Goal: Task Accomplishment & Management: Use online tool/utility

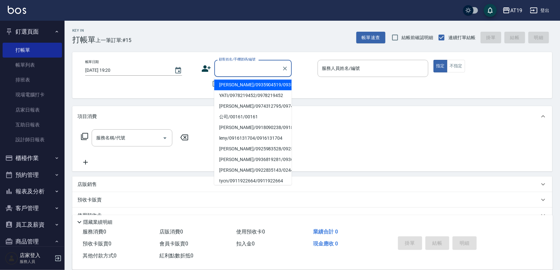
click at [216, 61] on div "顧客姓名/手機號碼/編號" at bounding box center [253, 68] width 78 height 17
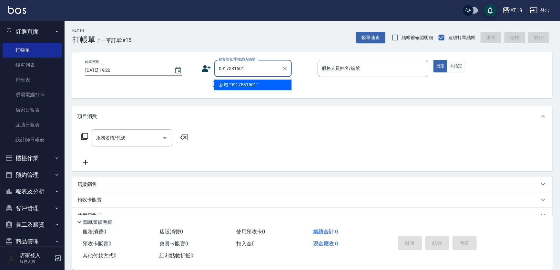
type input "0917581501"
click at [208, 66] on icon at bounding box center [207, 69] width 10 height 10
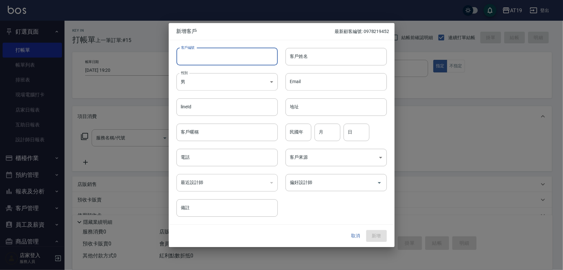
click at [223, 63] on input "客戶編號" at bounding box center [227, 56] width 101 height 17
paste input "0917581501"
type input "0917581501"
paste input "0917581501"
drag, startPoint x: 228, startPoint y: 155, endPoint x: 227, endPoint y: 149, distance: 5.8
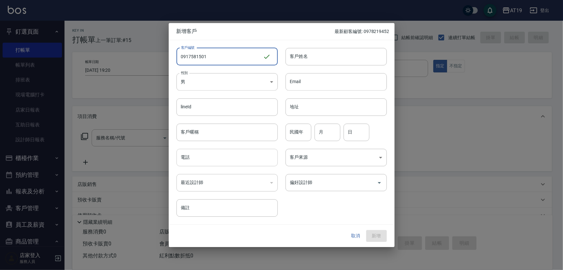
click at [228, 154] on input "電話" at bounding box center [227, 157] width 101 height 17
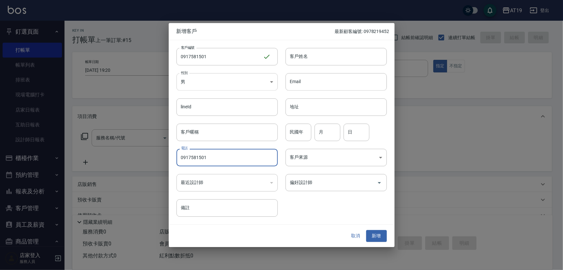
type input "0917581501"
click at [216, 80] on body "AT19 登出 釘選頁面 打帳單 帳單列表 排班表 現場電腦打卡 店家日報表 互助日報表 設計師日報表 櫃檯作業 打帳單 帳單列表 現金收支登錄 高階收支登錄…" at bounding box center [281, 165] width 563 height 330
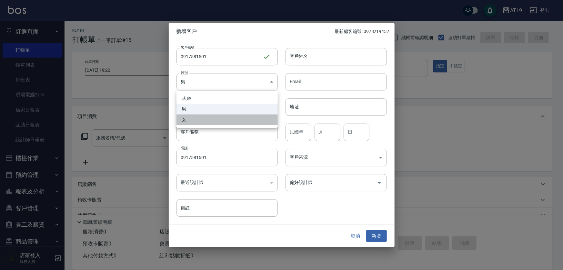
drag, startPoint x: 217, startPoint y: 124, endPoint x: 262, endPoint y: 98, distance: 52.3
click at [222, 121] on li "女" at bounding box center [227, 119] width 101 height 11
type input "[DEMOGRAPHIC_DATA]"
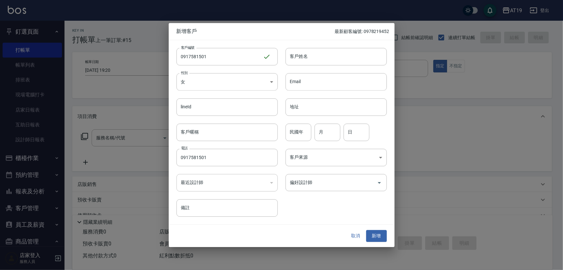
drag, startPoint x: 303, startPoint y: 57, endPoint x: 310, endPoint y: 39, distance: 20.0
click at [306, 52] on input "客戶姓名" at bounding box center [336, 56] width 101 height 17
type input "[PERSON_NAME]"
type input "01"
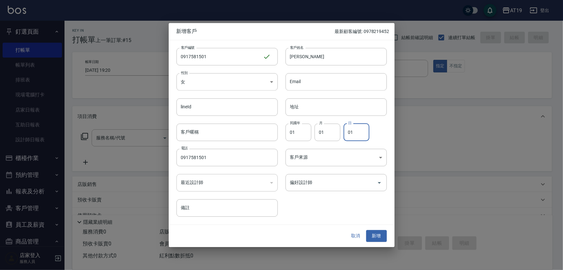
type input "01"
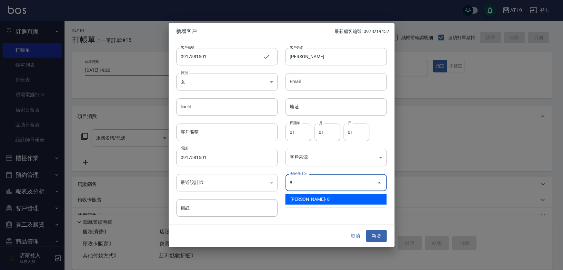
type input "[PERSON_NAME]"
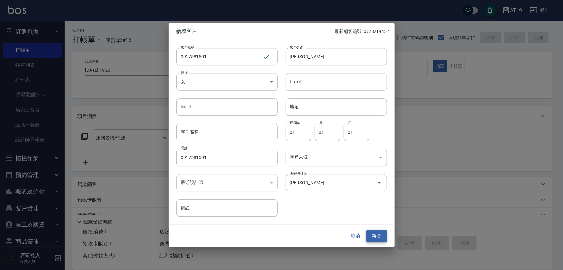
click at [367, 230] on button "新增" at bounding box center [377, 236] width 21 height 12
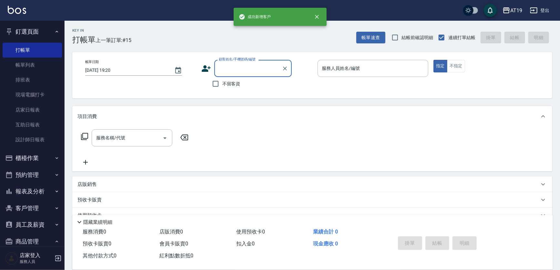
click at [242, 70] on input "顧客姓名/手機號碼/編號" at bounding box center [248, 68] width 62 height 11
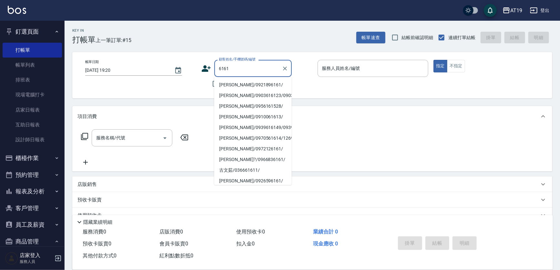
type input "[PERSON_NAME]/0921896161/"
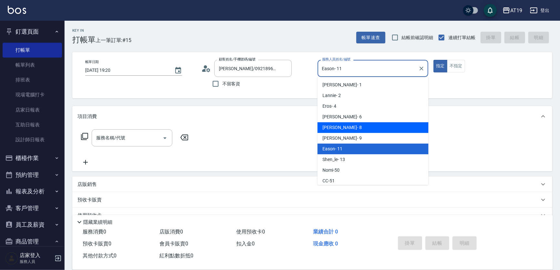
type input "[PERSON_NAME]- 8"
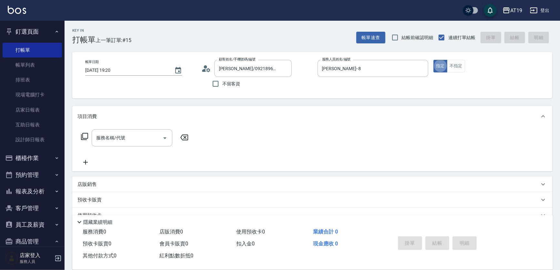
type button "true"
type input "501"
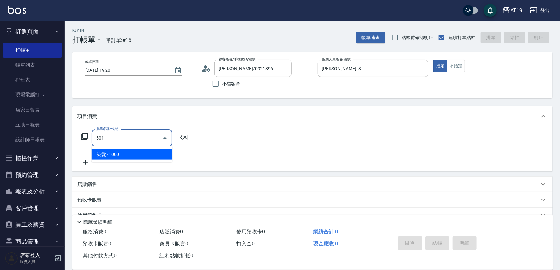
type input "100"
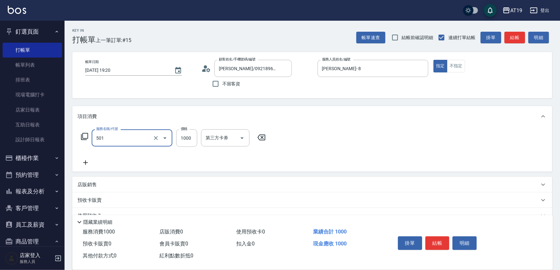
type input "染髮(501)"
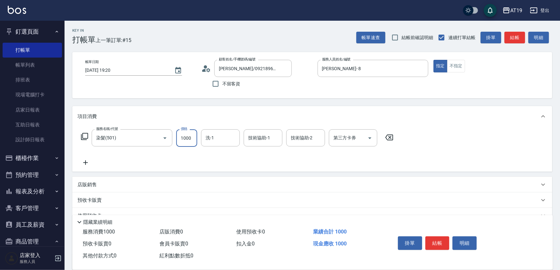
type input "1"
type input "0"
type input "180"
type input "1800"
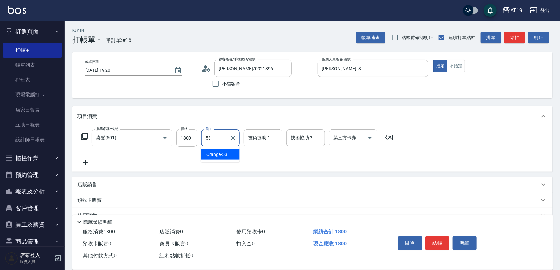
type input "Orange-53"
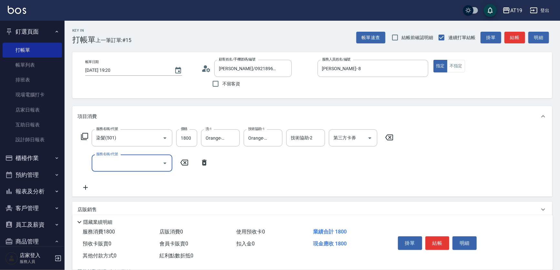
type input "5"
type input "704"
type input "680"
type input "新羽毛鉑金接髮調整(704)"
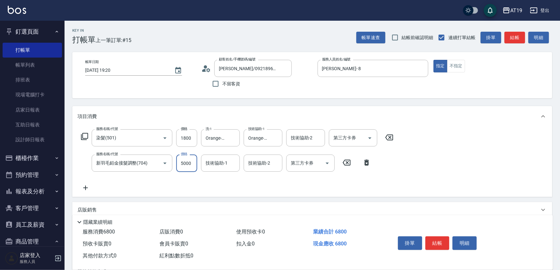
type input "4"
type input "180"
type input "400"
type input "580"
type input "4000"
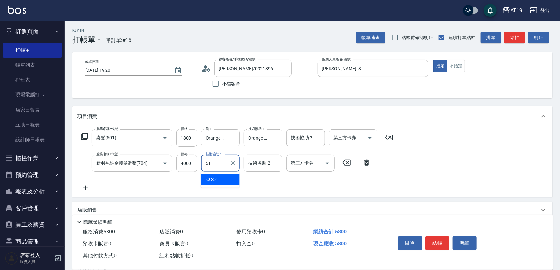
type input "CC-51"
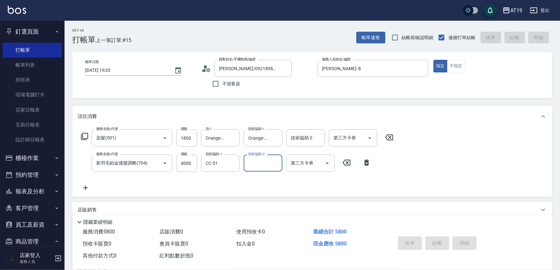
type input "[DATE] 21:08"
type input "0"
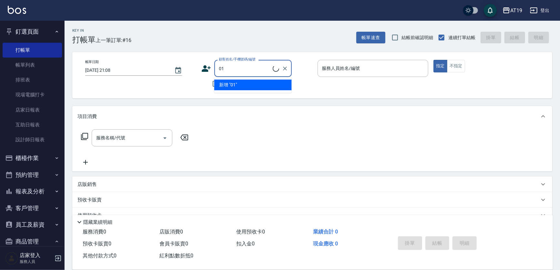
type input "0"
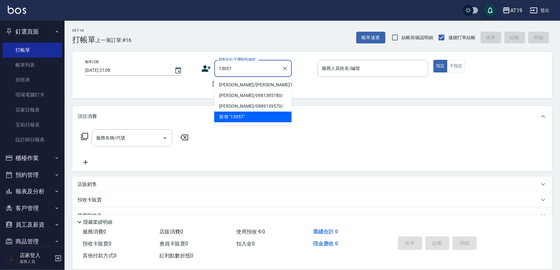
type input "[PERSON_NAME]/[PERSON_NAME]13957/13957"
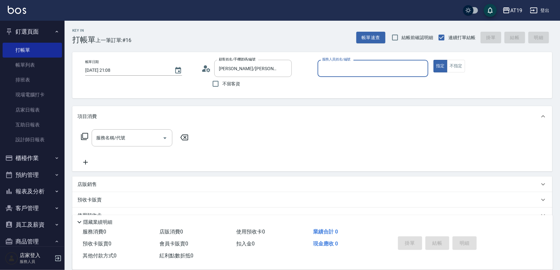
type input "[PERSON_NAME]- 8"
click at [434, 60] on button "指定" at bounding box center [441, 66] width 14 height 13
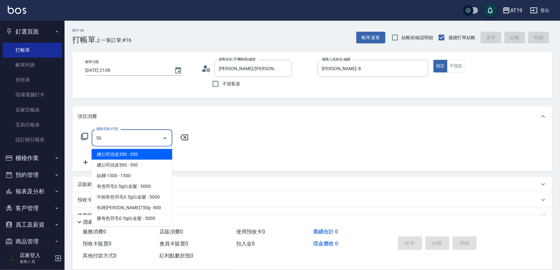
type input "501"
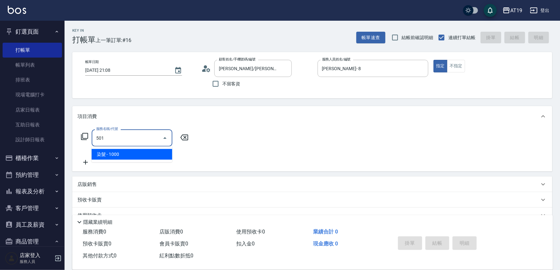
type input "100"
type input "染髮(501)"
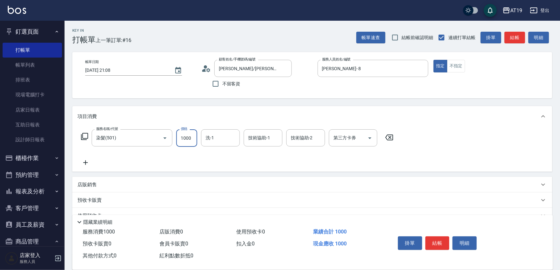
type input "0"
type input "150"
type input "10"
type input "1500"
type input "150"
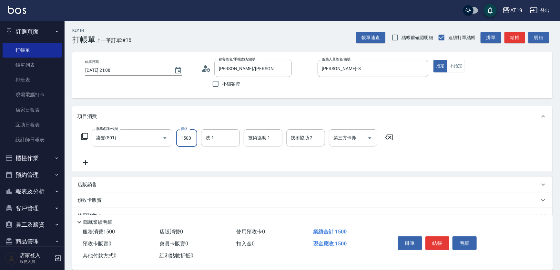
type input "1500"
type input "Chanel-54"
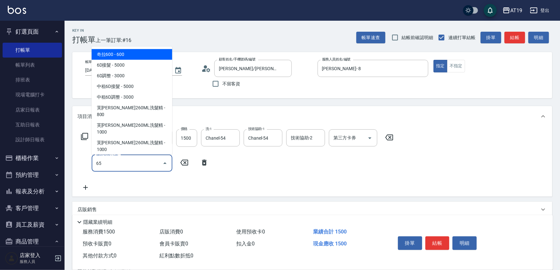
type input "657"
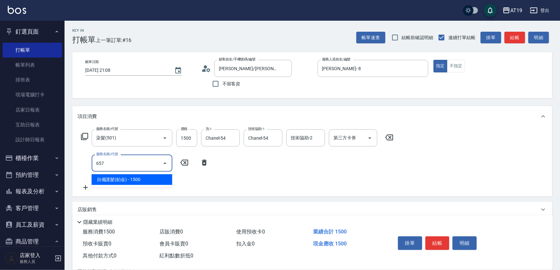
type input "300"
type input "自備護髮(鉑金)(657)"
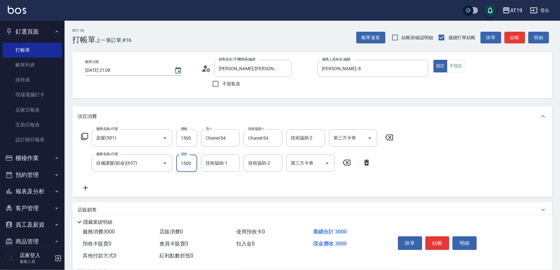
type input "1"
type input "150"
type input "160"
type input "1500"
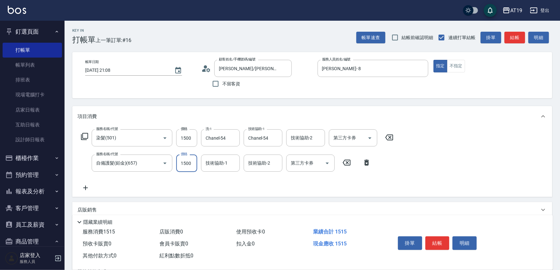
type input "300"
type input "Chanel-54"
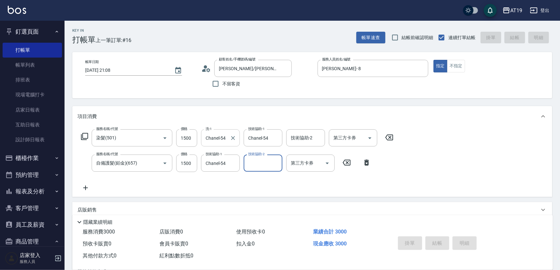
type input "[DATE] 21:09"
type input "0"
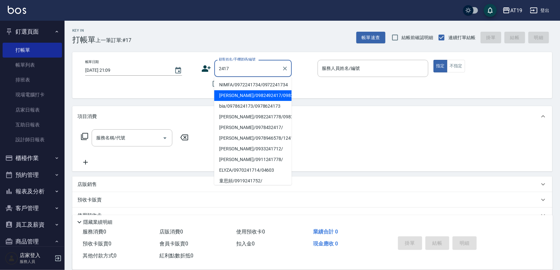
drag, startPoint x: 242, startPoint y: 100, endPoint x: 231, endPoint y: 97, distance: 11.5
click at [242, 100] on li "[PERSON_NAME]/0982492417/0982492417" at bounding box center [253, 95] width 78 height 11
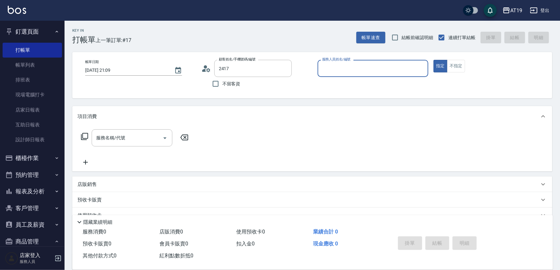
type input "[PERSON_NAME]/0982492417/0982492417"
type input "[PERSON_NAME]- 8"
click at [207, 63] on div "顧客姓名/手機號碼/編號 [PERSON_NAME]/0982492417/0982492417 顧客姓名/手機號碼/編號" at bounding box center [257, 68] width 111 height 17
click at [206, 70] on icon at bounding box center [207, 69] width 10 height 10
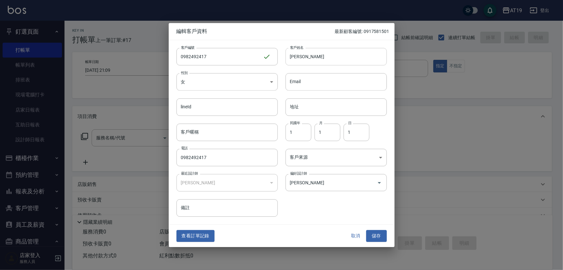
click at [316, 57] on input "[PERSON_NAME]" at bounding box center [336, 56] width 101 height 17
type input "[PERSON_NAME]"
drag, startPoint x: 377, startPoint y: 233, endPoint x: 376, endPoint y: 228, distance: 4.9
click at [376, 233] on button "儲存" at bounding box center [377, 236] width 21 height 12
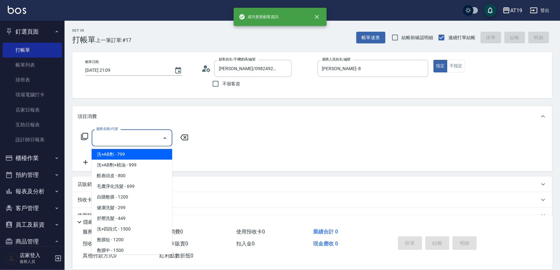
drag, startPoint x: 116, startPoint y: 134, endPoint x: 132, endPoint y: 116, distance: 24.2
click at [117, 133] on div "服務名稱/代號 服務名稱/代號" at bounding box center [132, 137] width 81 height 17
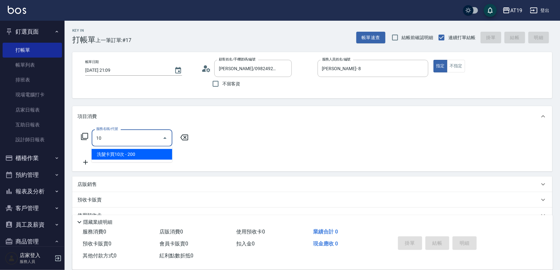
type input "108"
type input "150"
type input "洗+四段式(108)"
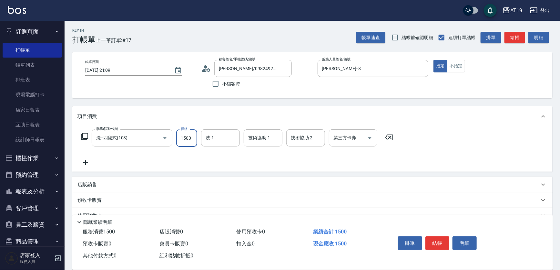
type input "0"
type input "13"
type input "10"
type input "138"
type input "130"
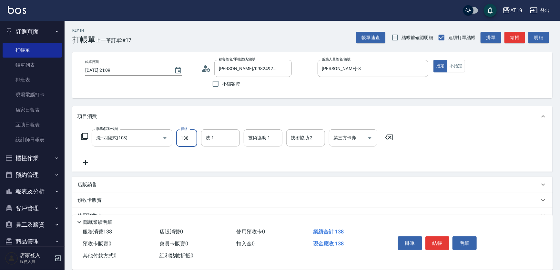
type input "1380"
type input "10"
type input "13"
type input "10"
type input "139"
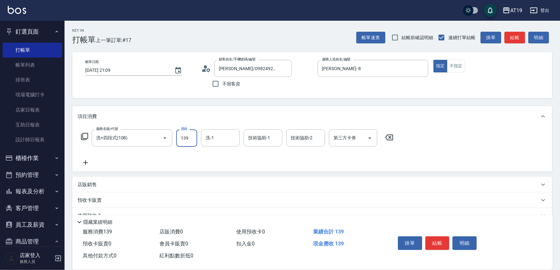
type input "130"
type input "1390"
type input "Chanel-54"
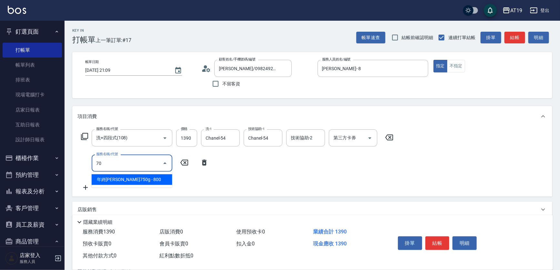
type input "704"
type input "630"
type input "新羽毛鉑金接髮調整(704)"
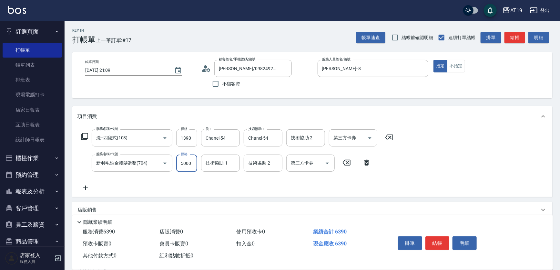
type input "4"
type input "130"
type input "40"
type input "140"
type input "400"
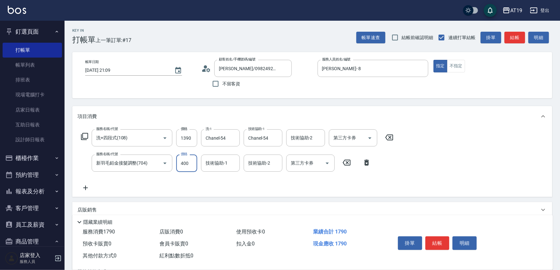
type input "530"
type input "4000"
type input "CC-51"
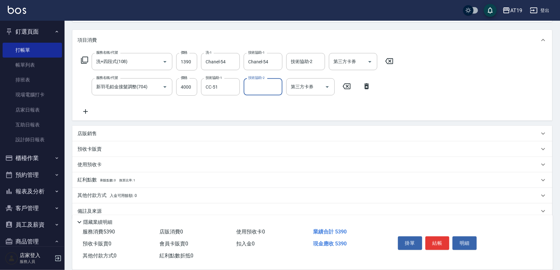
scroll to position [86, 0]
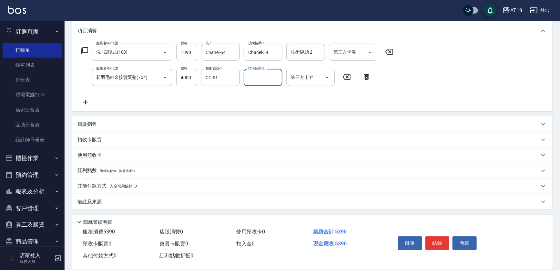
click at [114, 190] on div "其他付款方式 入金可用餘額: 0" at bounding box center [312, 186] width 480 height 16
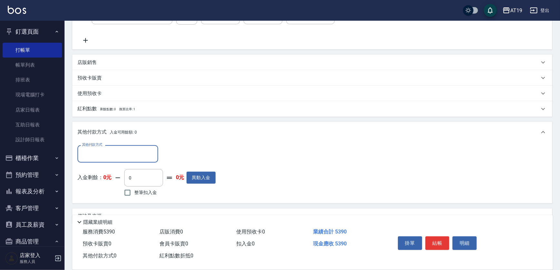
scroll to position [161, 0]
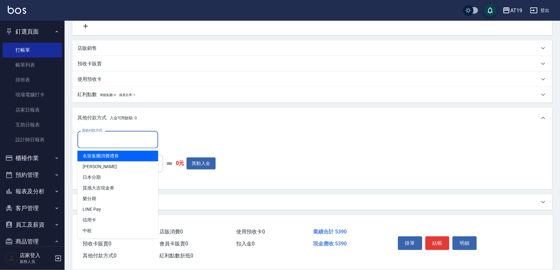
click at [97, 137] on input "其他付款方式" at bounding box center [117, 139] width 75 height 11
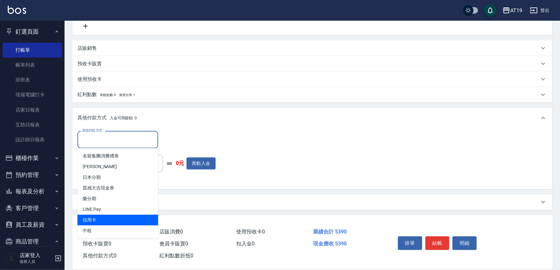
click at [109, 215] on span "信用卡" at bounding box center [118, 219] width 81 height 11
type input "信用卡"
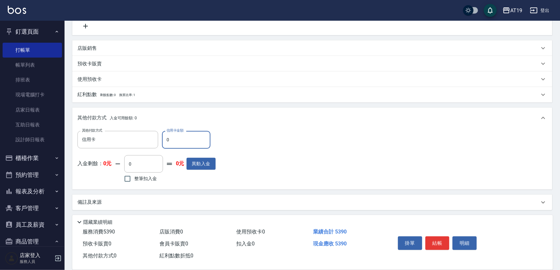
drag, startPoint x: 168, startPoint y: 142, endPoint x: 161, endPoint y: 140, distance: 6.9
click at [161, 140] on div "其他付款方式 信用卡 其他付款方式 信用卡金額 0 信用卡金額" at bounding box center [147, 139] width 138 height 17
type input "53"
type input "480"
type input "539"
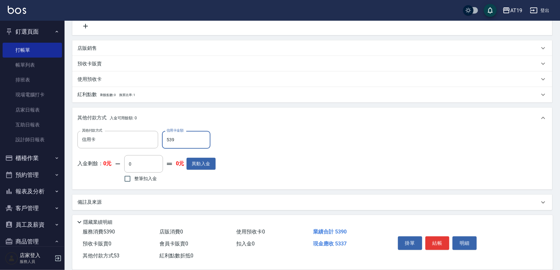
type input "0"
type input "5390"
type input "[DATE] 21:10"
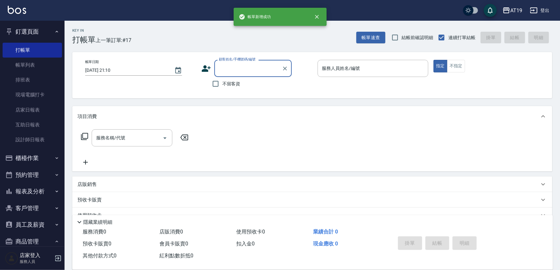
scroll to position [0, 0]
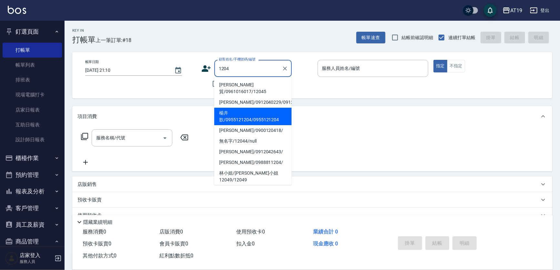
type input "楊卉歆/0955121204/0955121204"
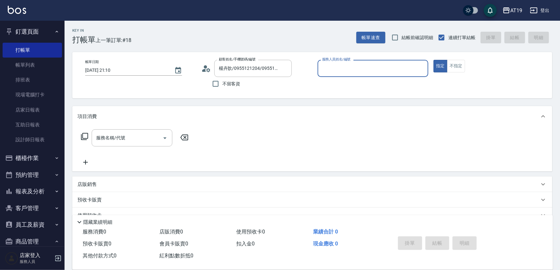
type input "[PERSON_NAME]- 8"
click at [434, 60] on button "指定" at bounding box center [441, 66] width 14 height 13
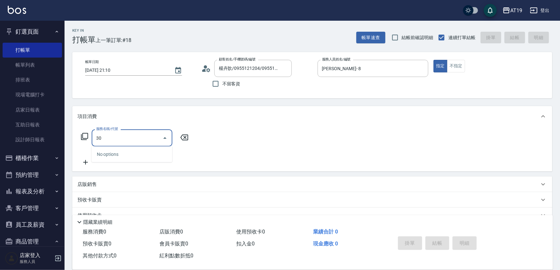
type input "301"
type input "150"
type input "燙髮(301)"
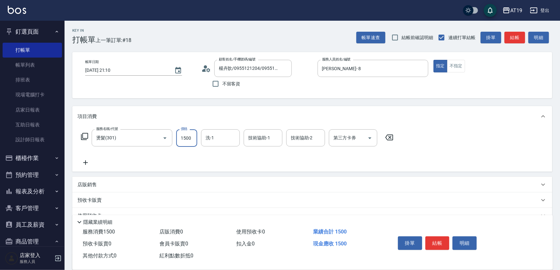
type input "0"
type input "20"
type input "2000"
type input "200"
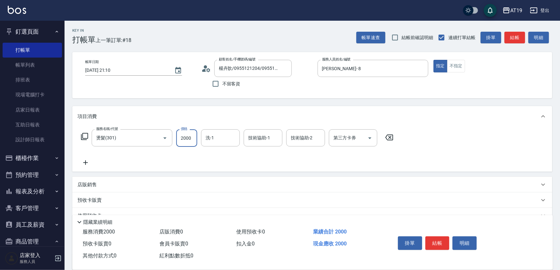
type input "2000"
type input "Chanel-54"
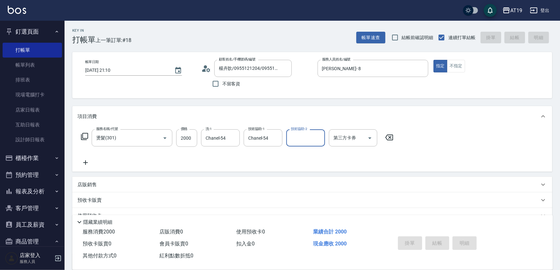
type input "0"
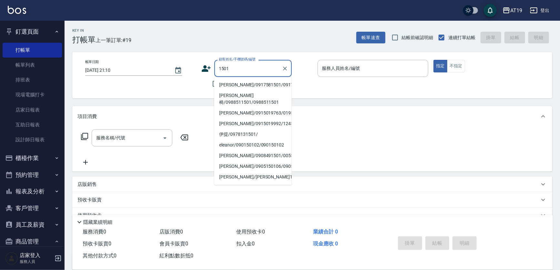
type input "[PERSON_NAME]/0917581501/0917581501"
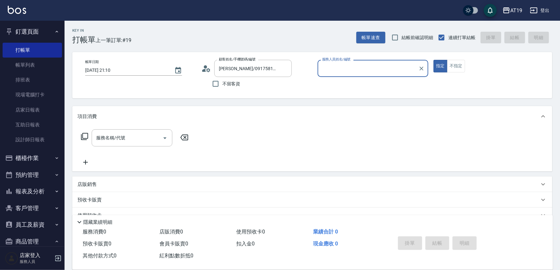
type input "[PERSON_NAME]- 8"
click at [434, 60] on button "指定" at bounding box center [441, 66] width 14 height 13
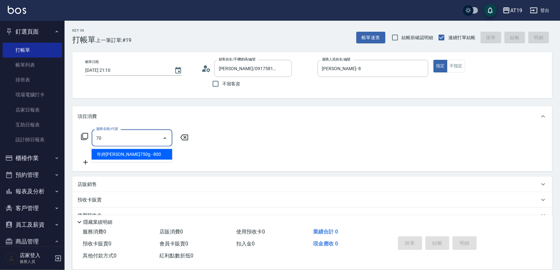
type input "704"
type input "500"
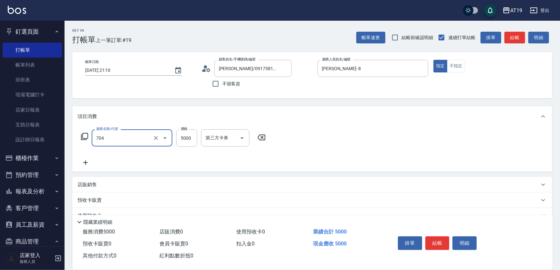
type input "新羽毛鉑金接髮調整(704)"
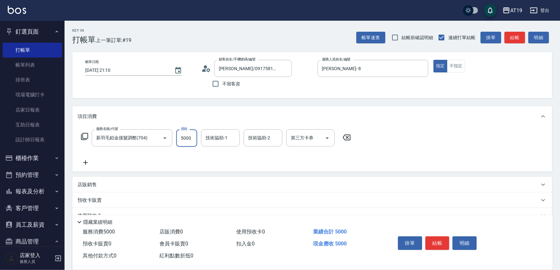
type input "0"
type input "40"
type input "400"
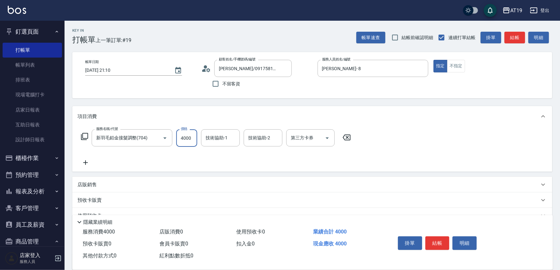
type input "4000"
type input "Orange-53"
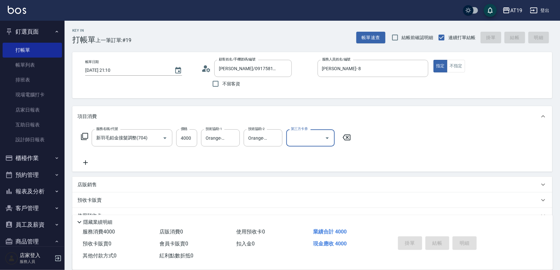
type input "0"
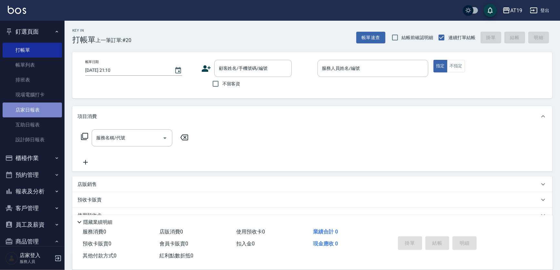
click at [39, 105] on link "店家日報表" at bounding box center [32, 109] width 59 height 15
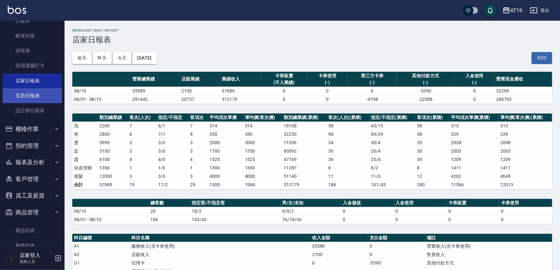
click at [25, 92] on link "互助日報表" at bounding box center [32, 95] width 59 height 15
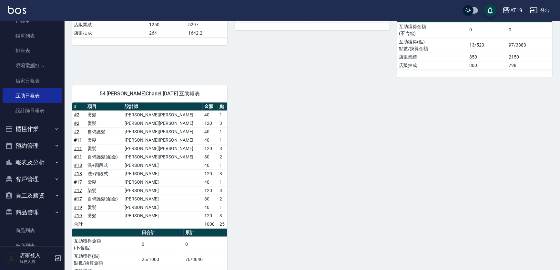
scroll to position [193, 0]
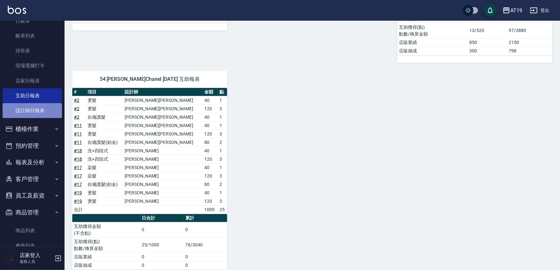
click at [50, 110] on link "設計師日報表" at bounding box center [32, 110] width 59 height 15
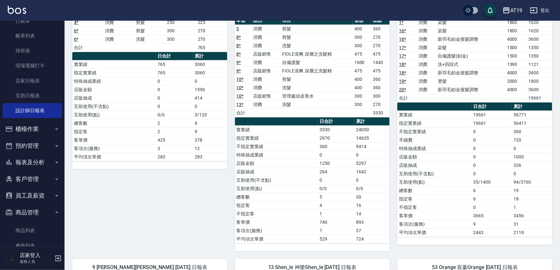
scroll to position [71, 0]
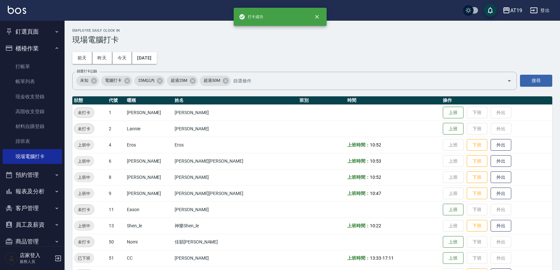
scroll to position [36, 0]
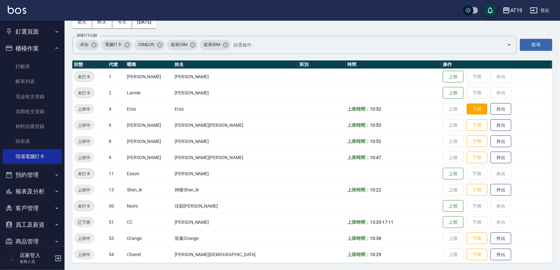
click at [467, 106] on button "下班" at bounding box center [477, 108] width 21 height 11
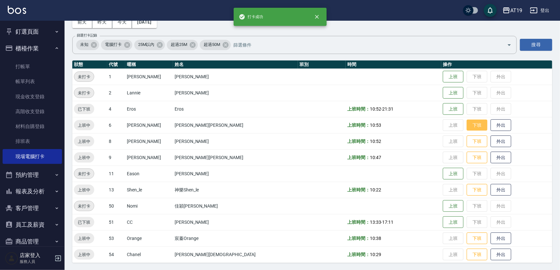
click at [467, 126] on button "下班" at bounding box center [477, 124] width 21 height 11
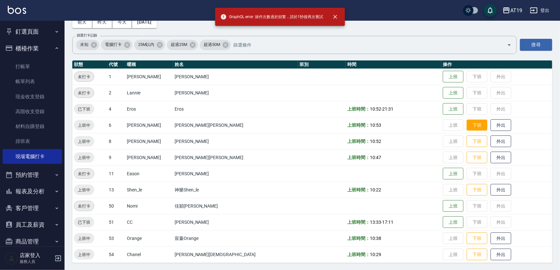
click at [467, 126] on button "下班" at bounding box center [477, 124] width 21 height 11
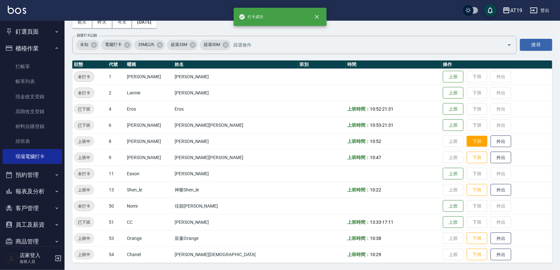
click at [467, 142] on button "下班" at bounding box center [477, 141] width 21 height 11
click at [467, 156] on button "下班" at bounding box center [477, 157] width 21 height 11
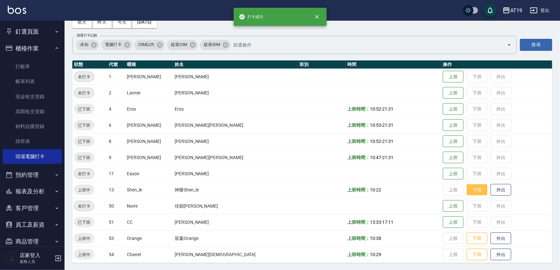
click at [467, 186] on button "下班" at bounding box center [477, 189] width 21 height 11
click at [467, 239] on button "下班" at bounding box center [477, 238] width 21 height 11
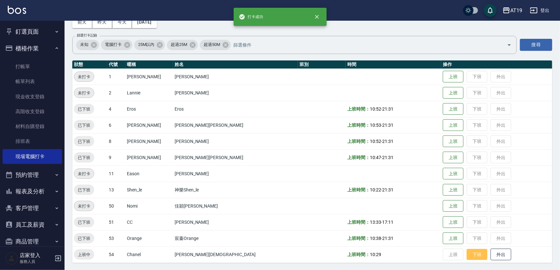
click at [467, 252] on button "下班" at bounding box center [477, 254] width 21 height 11
